Goal: Information Seeking & Learning: Learn about a topic

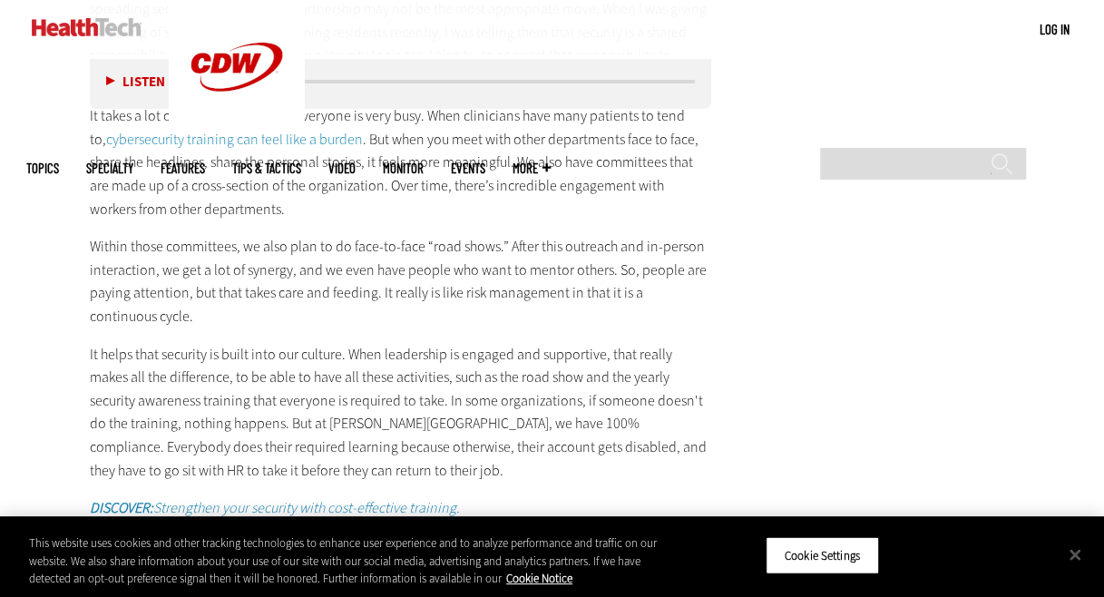
scroll to position [3718, 0]
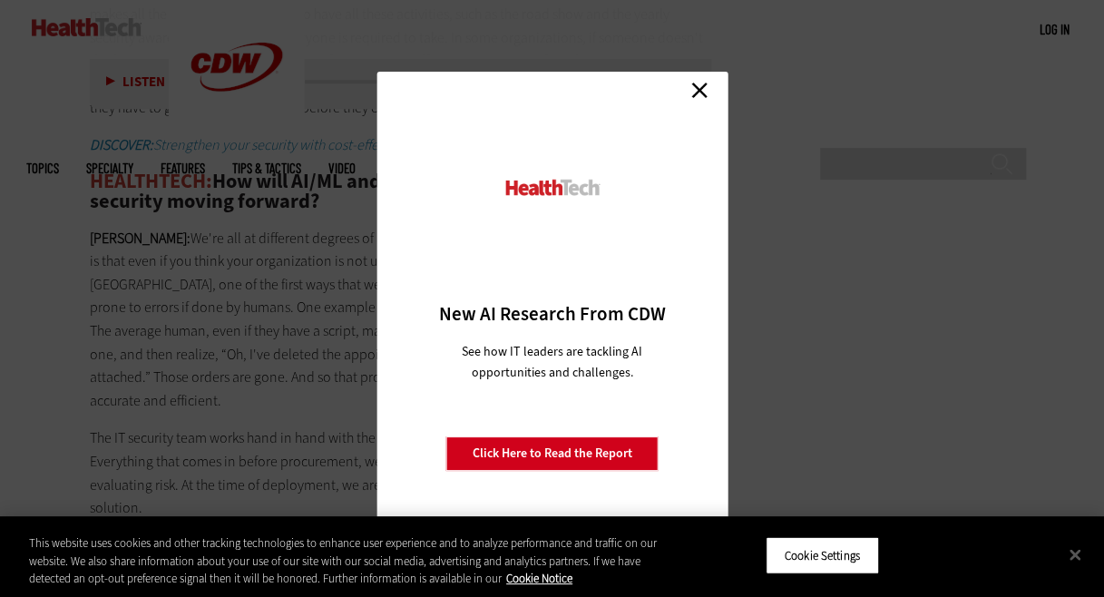
click at [698, 90] on link "Close" at bounding box center [699, 89] width 27 height 27
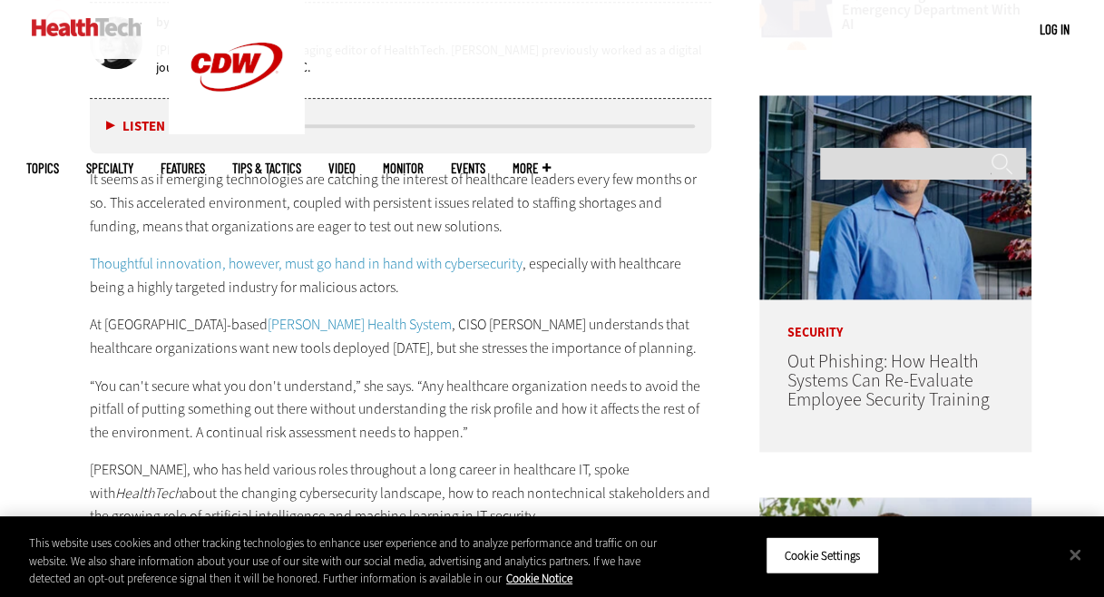
scroll to position [998, 0]
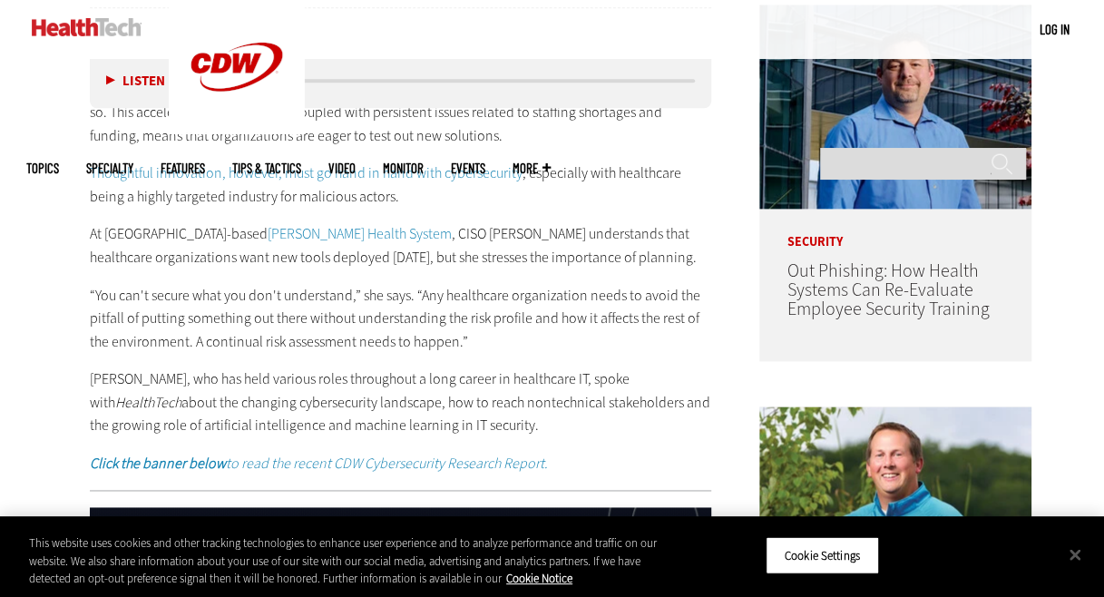
drag, startPoint x: 673, startPoint y: 377, endPoint x: 720, endPoint y: 425, distance: 67.3
copy p "about the changing cybersecurity landscape, how to reach nontechnical stakehold…"
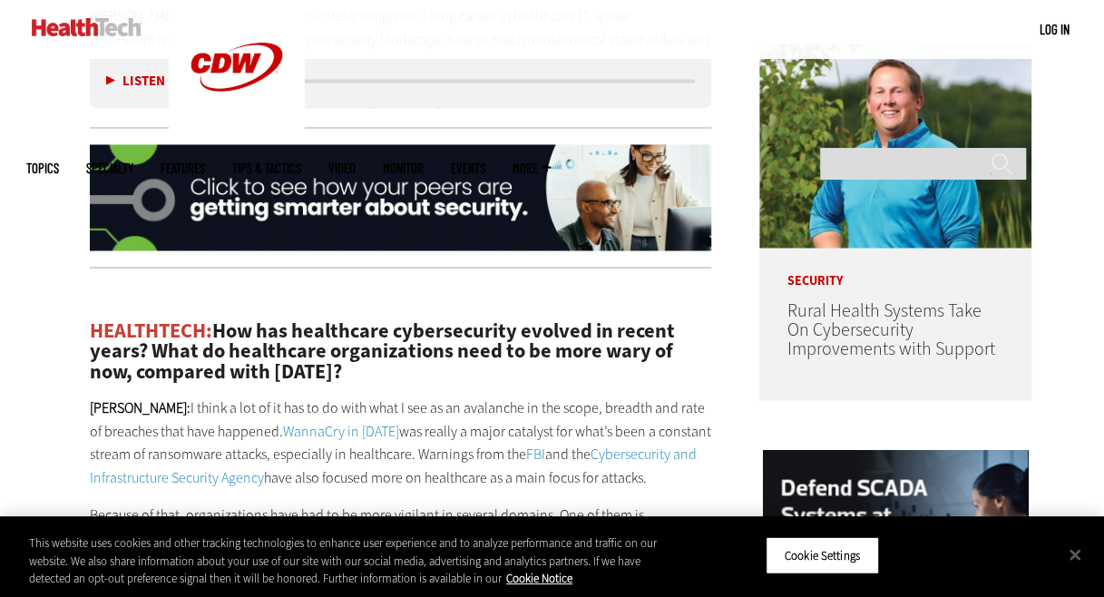
scroll to position [1542, 0]
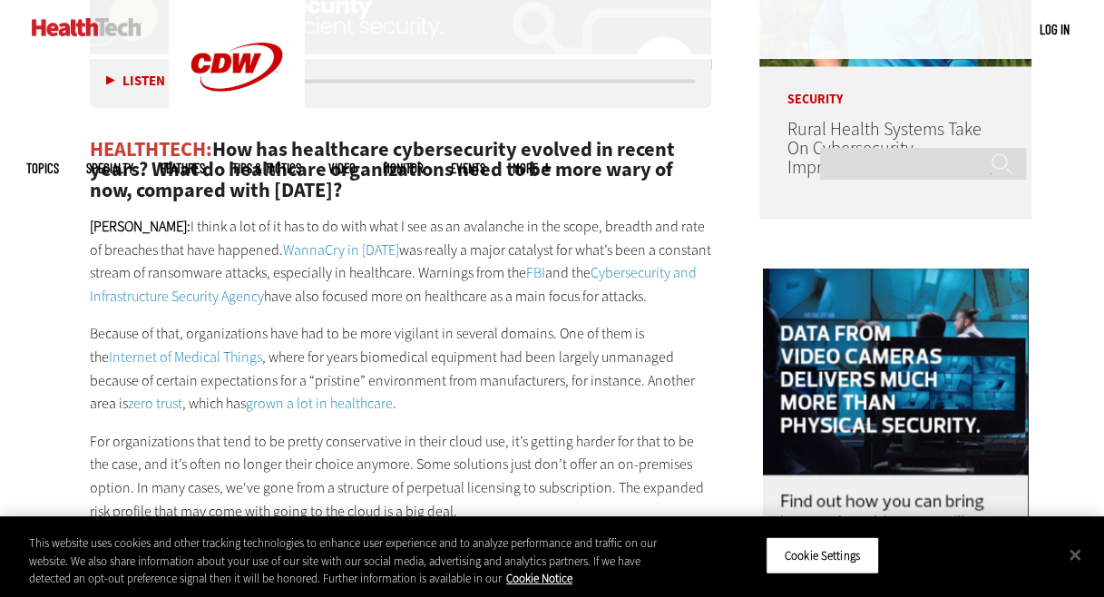
drag, startPoint x: 222, startPoint y: 147, endPoint x: 427, endPoint y: 192, distance: 209.9
click at [427, 192] on h2 "HEALTHTECH: How has healthcare cybersecurity evolved in recent years? What do h…" at bounding box center [401, 169] width 622 height 61
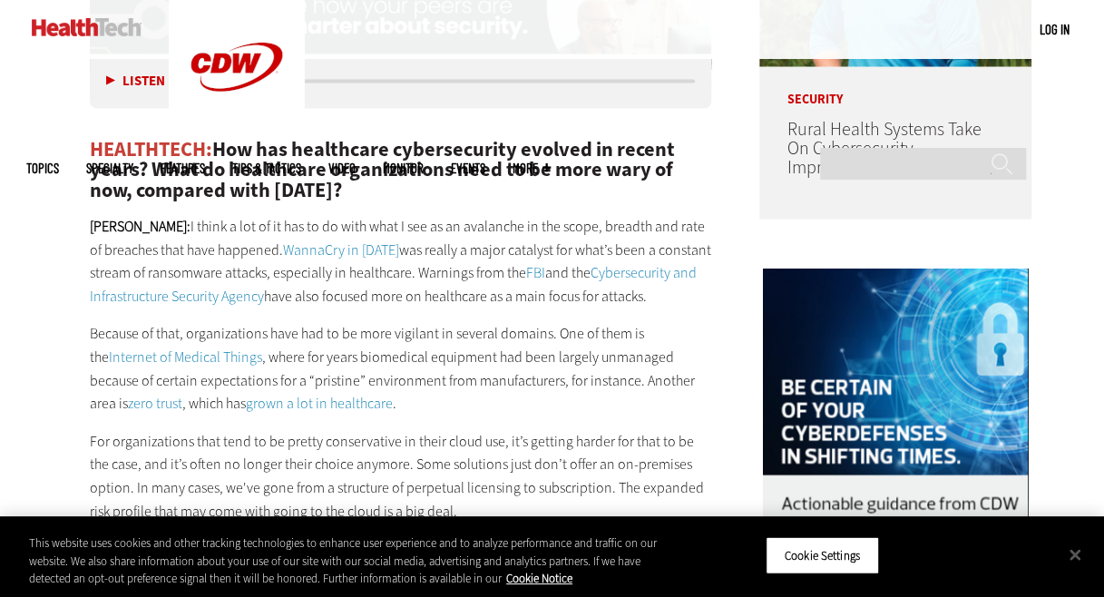
drag, startPoint x: 427, startPoint y: 192, endPoint x: 346, endPoint y: 169, distance: 84.1
copy h2 "How has healthcare cybersecurity evolved in recent years? What do healthcare or…"
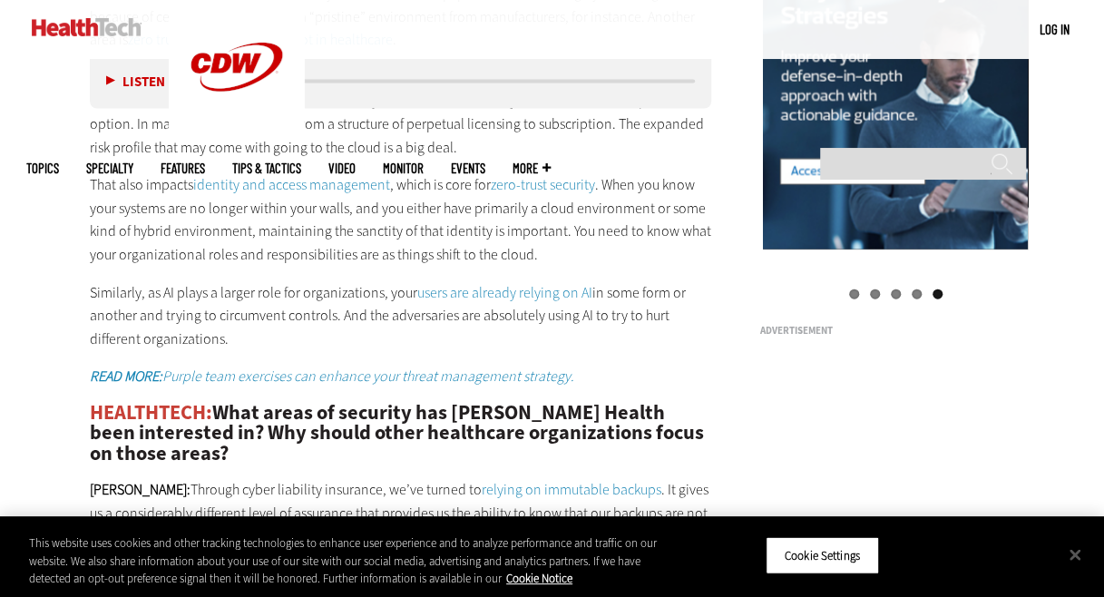
scroll to position [1995, 0]
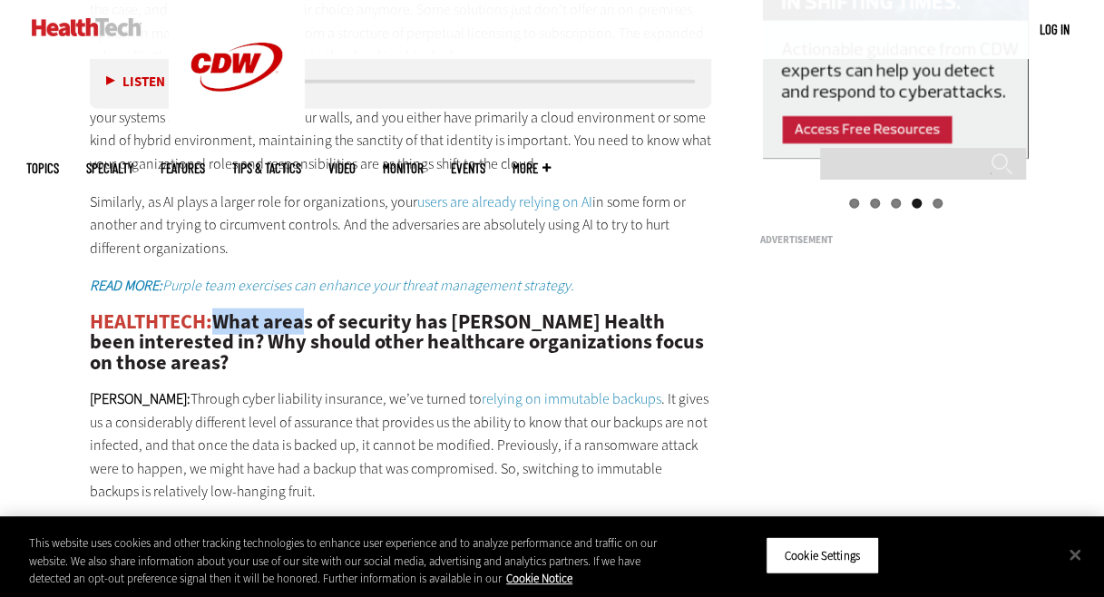
drag, startPoint x: 219, startPoint y: 320, endPoint x: 307, endPoint y: 320, distance: 88.0
click at [307, 320] on h2 "HEALTHTECH: What areas of security has [PERSON_NAME] Health been interested in?…" at bounding box center [401, 342] width 622 height 61
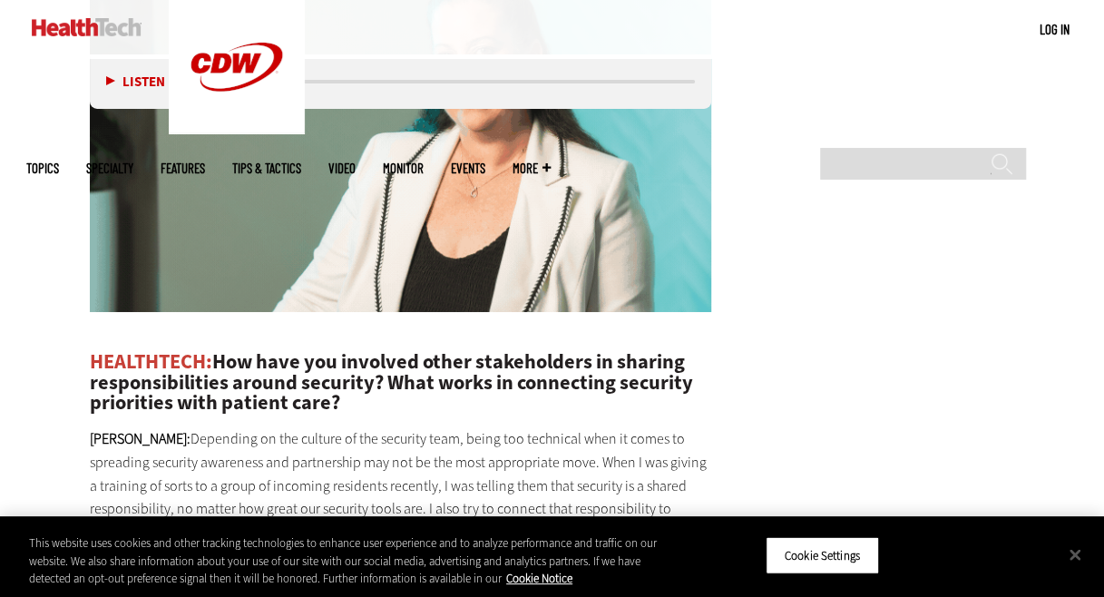
scroll to position [2993, 0]
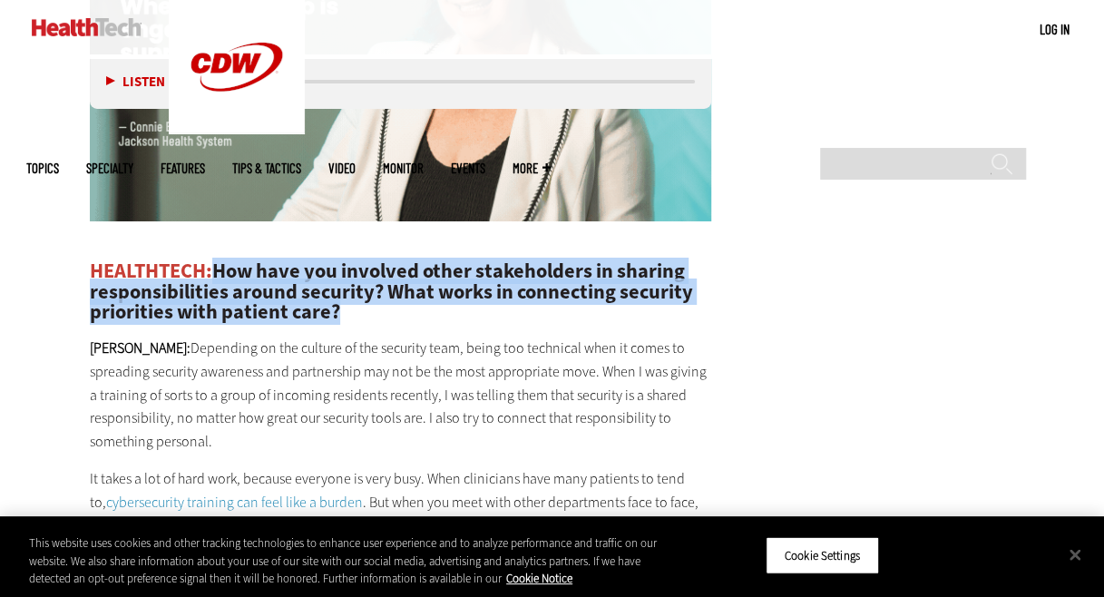
drag, startPoint x: 232, startPoint y: 268, endPoint x: 391, endPoint y: 307, distance: 163.2
click at [391, 307] on h2 "HEALTHTECH: How have you involved other stakeholders in sharing responsibilitie…" at bounding box center [401, 291] width 622 height 61
drag, startPoint x: 391, startPoint y: 307, endPoint x: 270, endPoint y: 292, distance: 121.5
copy h2 "How have you involved other stakeholders in sharing responsibilities around sec…"
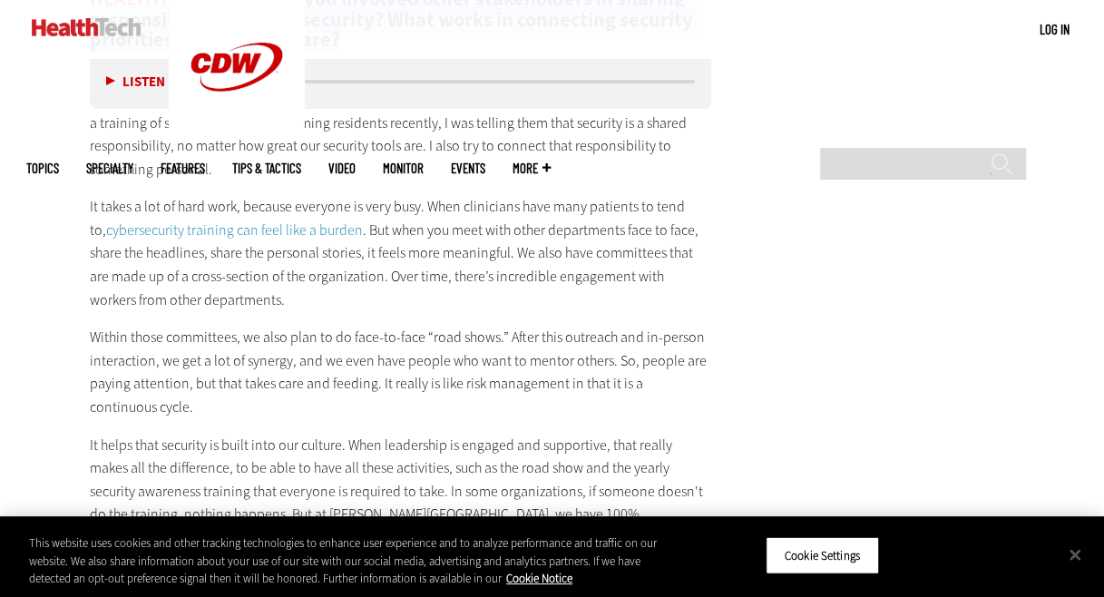
scroll to position [3537, 0]
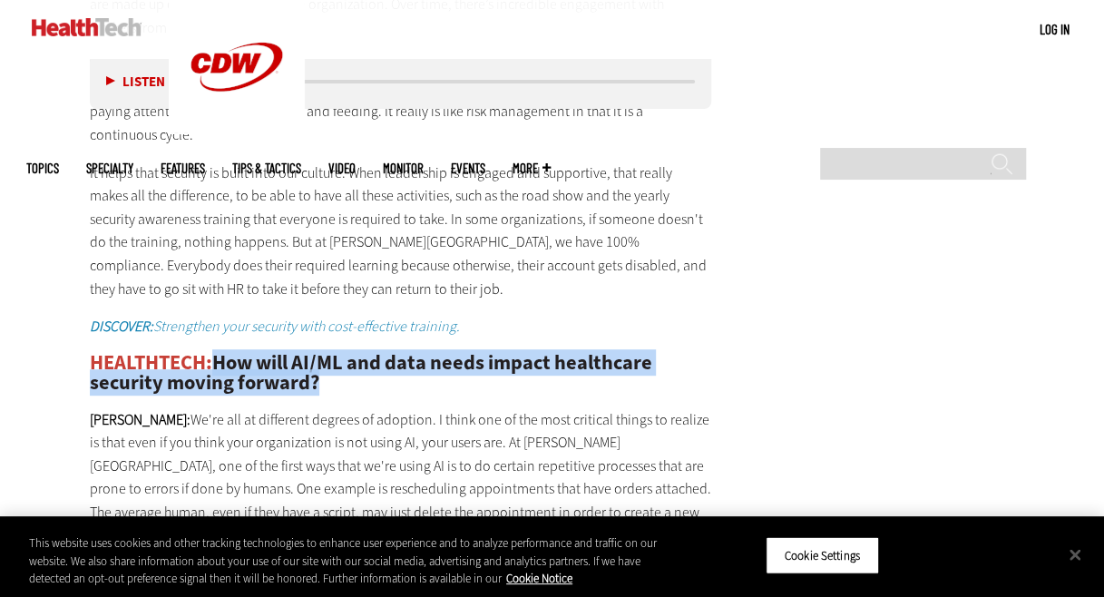
drag, startPoint x: 219, startPoint y: 337, endPoint x: 375, endPoint y: 355, distance: 157.0
click at [375, 355] on h2 "HEALTHTECH: How will AI/ML and data needs impact healthcare security moving for…" at bounding box center [401, 373] width 622 height 41
drag, startPoint x: 375, startPoint y: 355, endPoint x: 287, endPoint y: 345, distance: 88.6
copy h2 "How will AI/ML and data needs impact healthcare security moving forward?"
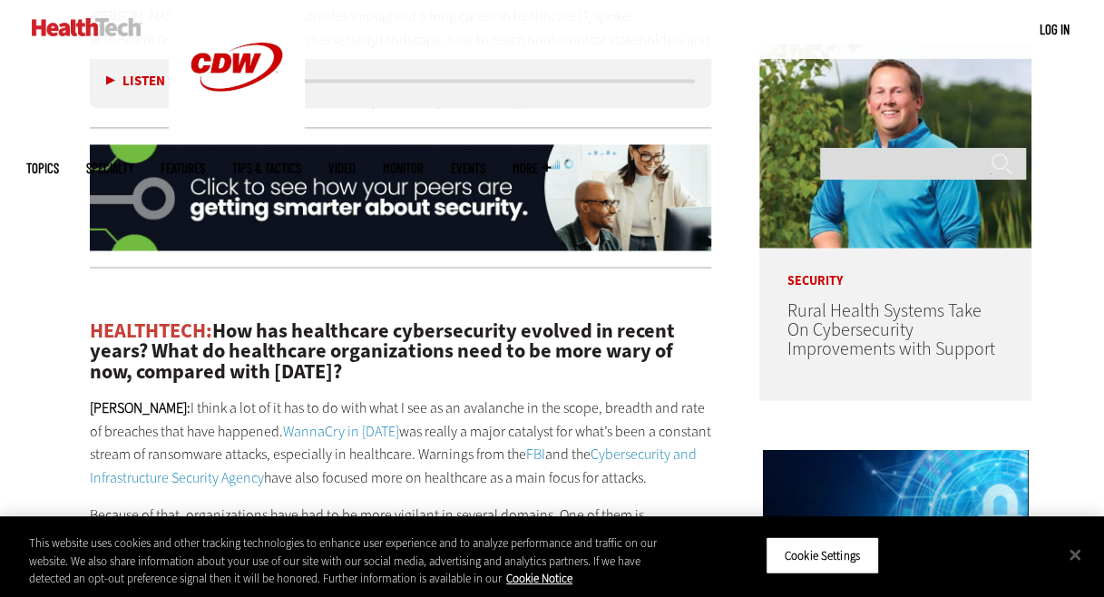
scroll to position [1270, 0]
